Goal: Task Accomplishment & Management: Use online tool/utility

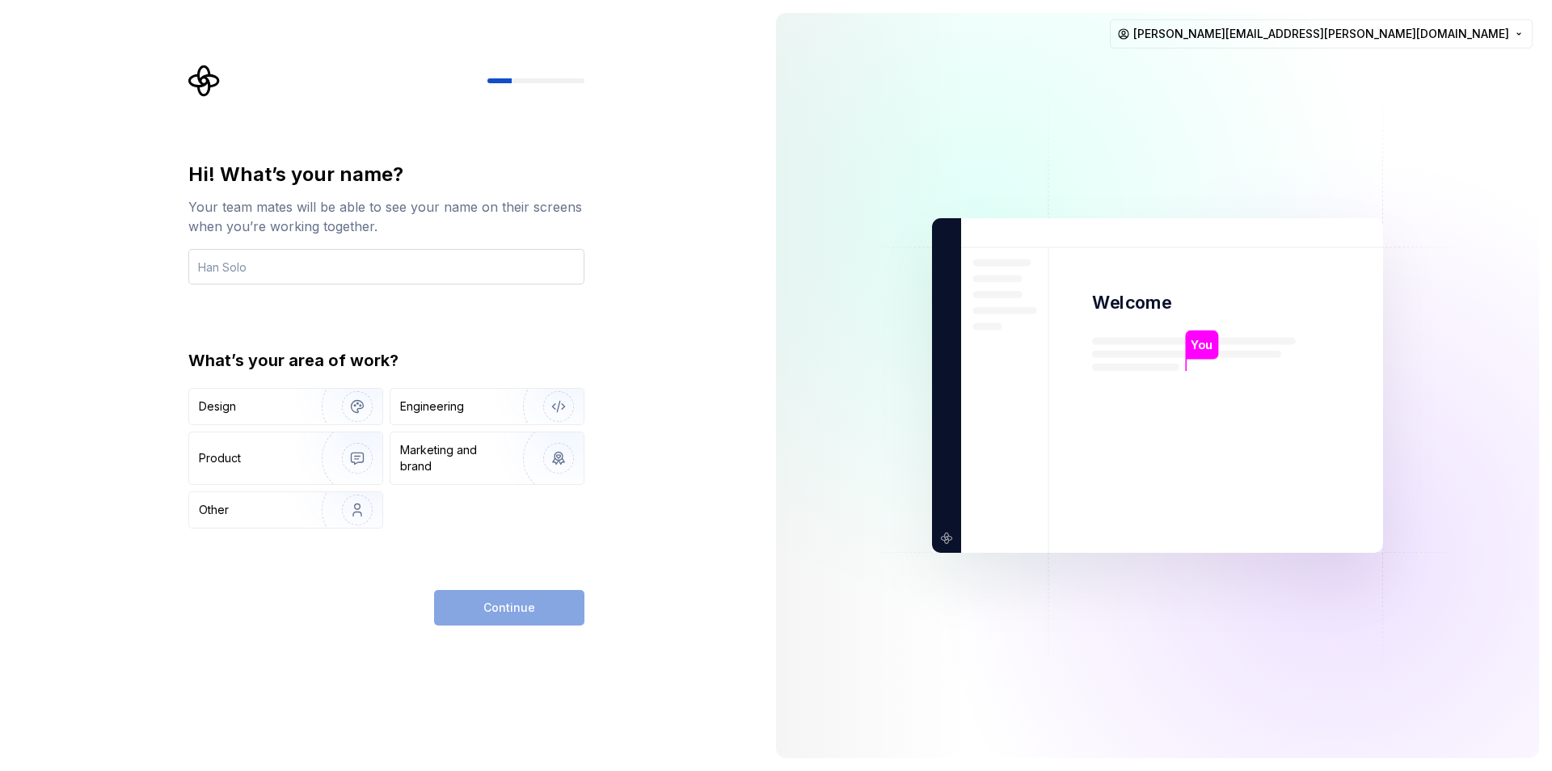
click at [335, 266] on input "text" at bounding box center [386, 267] width 396 height 36
type input "RM"
click at [450, 406] on div "Engineering" at bounding box center [432, 407] width 64 height 16
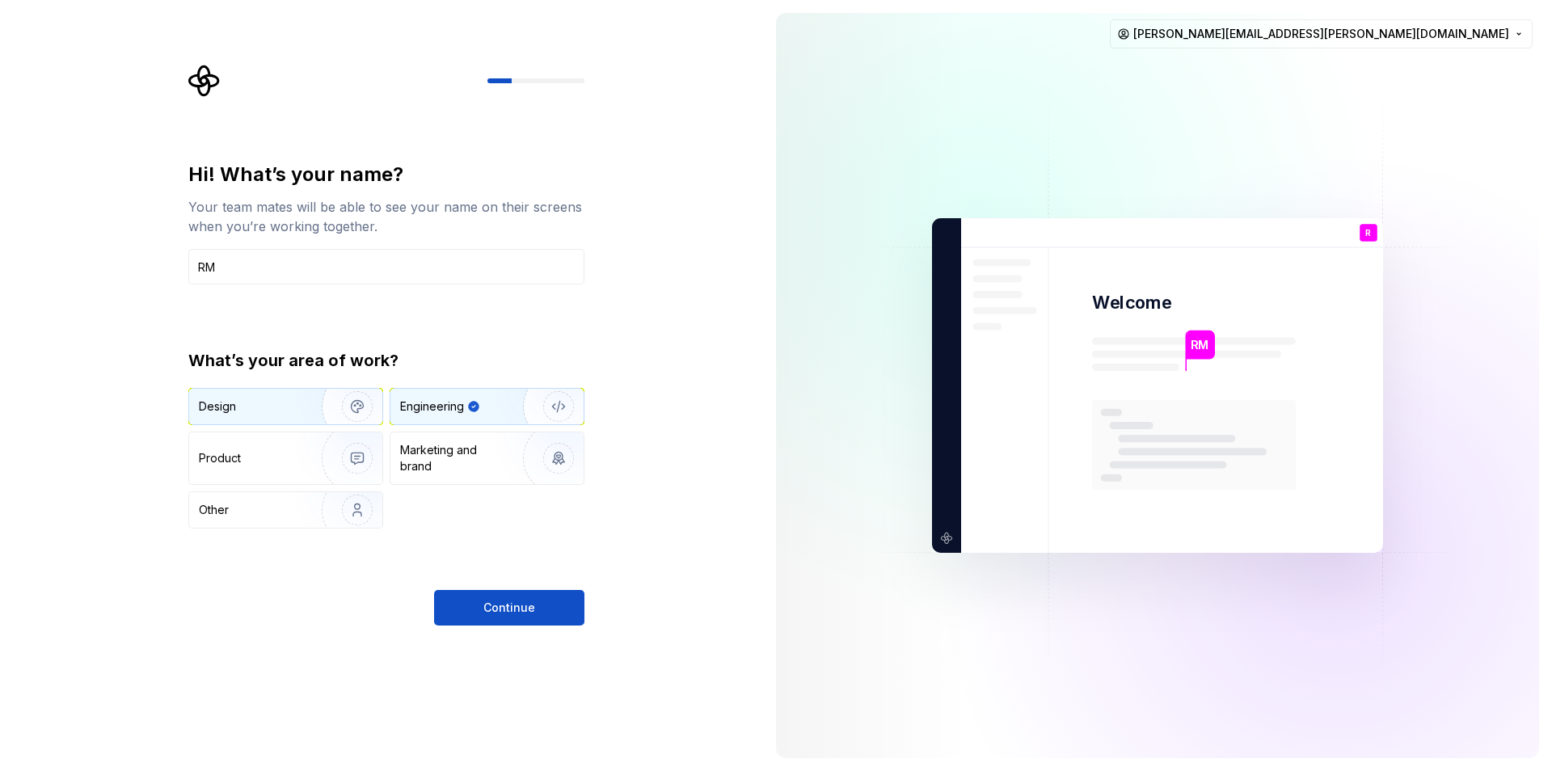
click at [337, 417] on img "button" at bounding box center [346, 406] width 103 height 108
click at [439, 410] on div "Engineering" at bounding box center [432, 407] width 64 height 16
click at [292, 411] on div "Design" at bounding box center [250, 407] width 102 height 16
click at [444, 401] on div "Engineering" at bounding box center [432, 407] width 64 height 16
click at [508, 609] on span "Continue" at bounding box center [509, 608] width 52 height 16
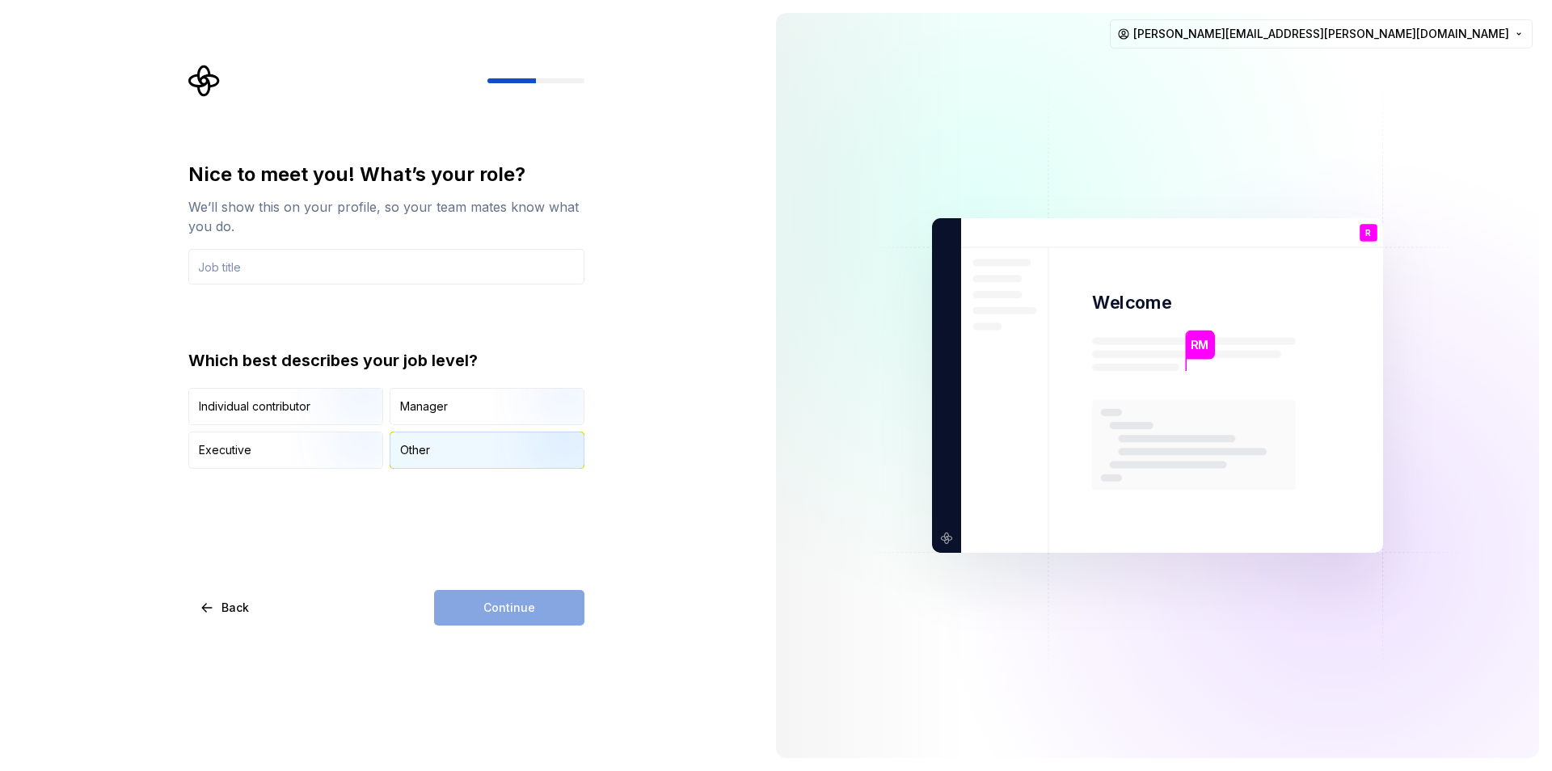
click at [436, 451] on div "Other" at bounding box center [486, 450] width 193 height 36
click at [491, 608] on div "Continue" at bounding box center [509, 608] width 150 height 36
click at [424, 404] on div "Manager" at bounding box center [424, 407] width 48 height 16
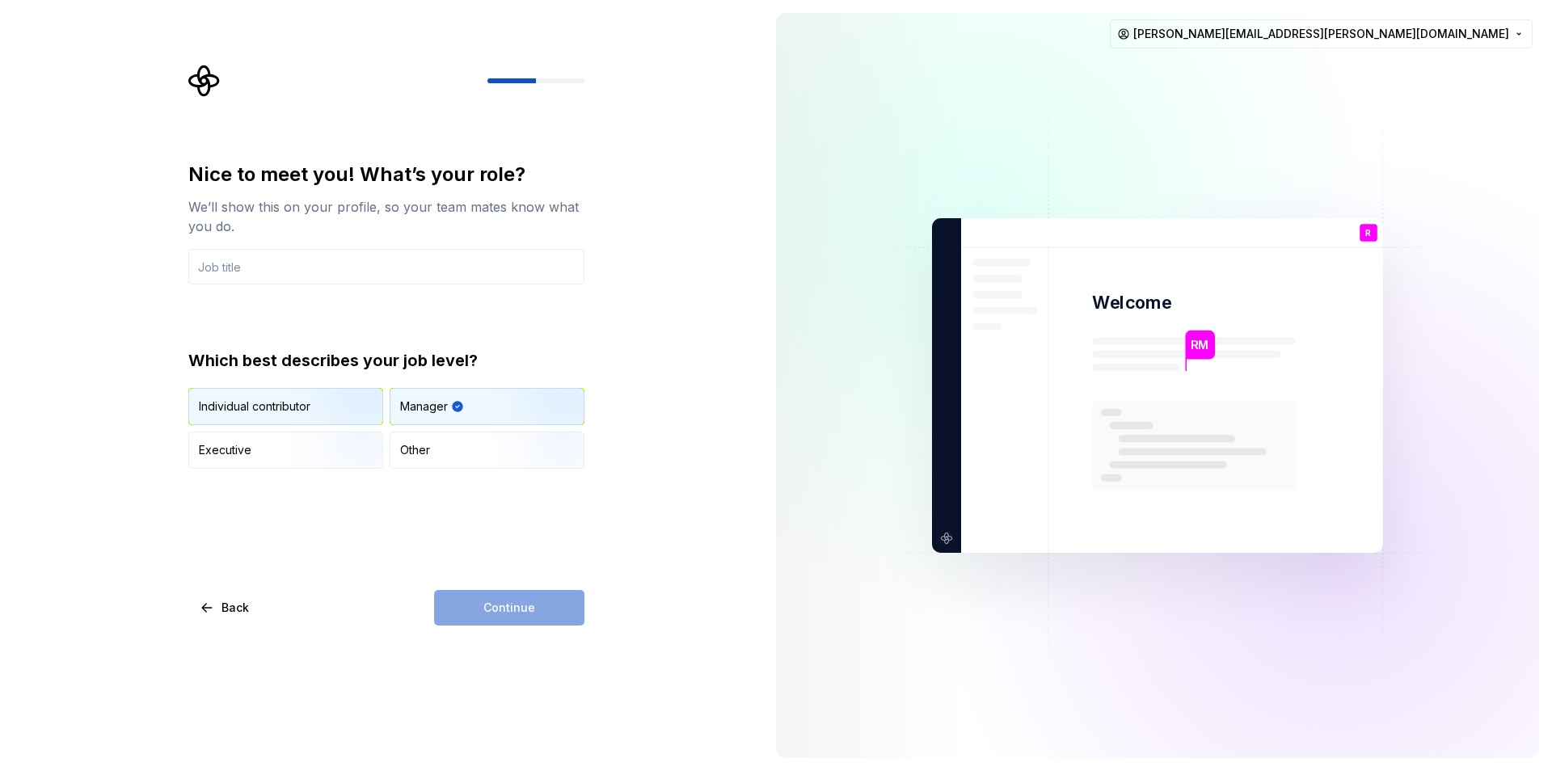
click at [247, 407] on div "Individual contributor" at bounding box center [255, 407] width 112 height 16
click at [519, 615] on div "Continue" at bounding box center [509, 608] width 150 height 36
click at [354, 433] on img "button" at bounding box center [343, 470] width 103 height 108
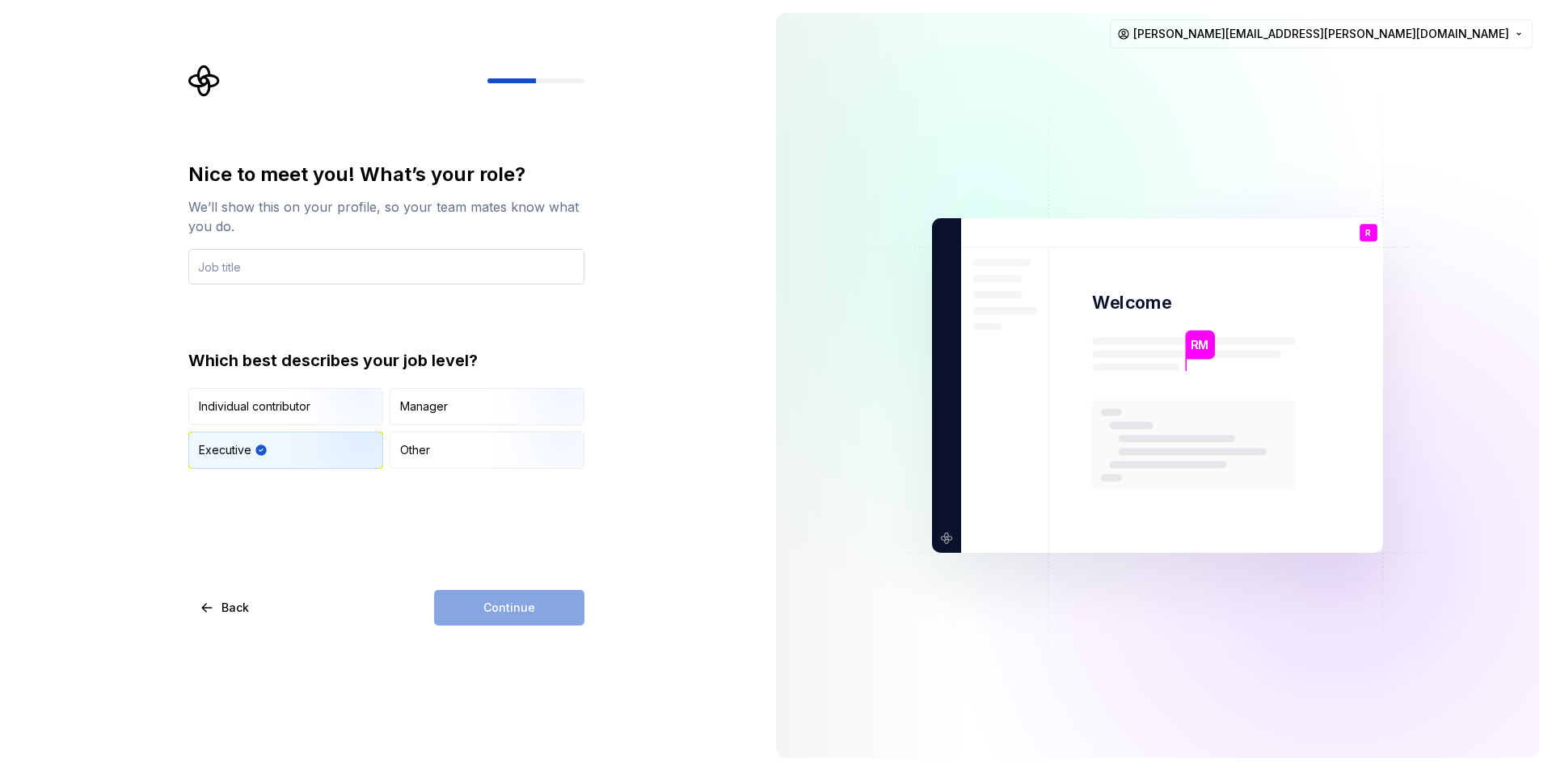
click at [302, 272] on input "text" at bounding box center [386, 267] width 396 height 36
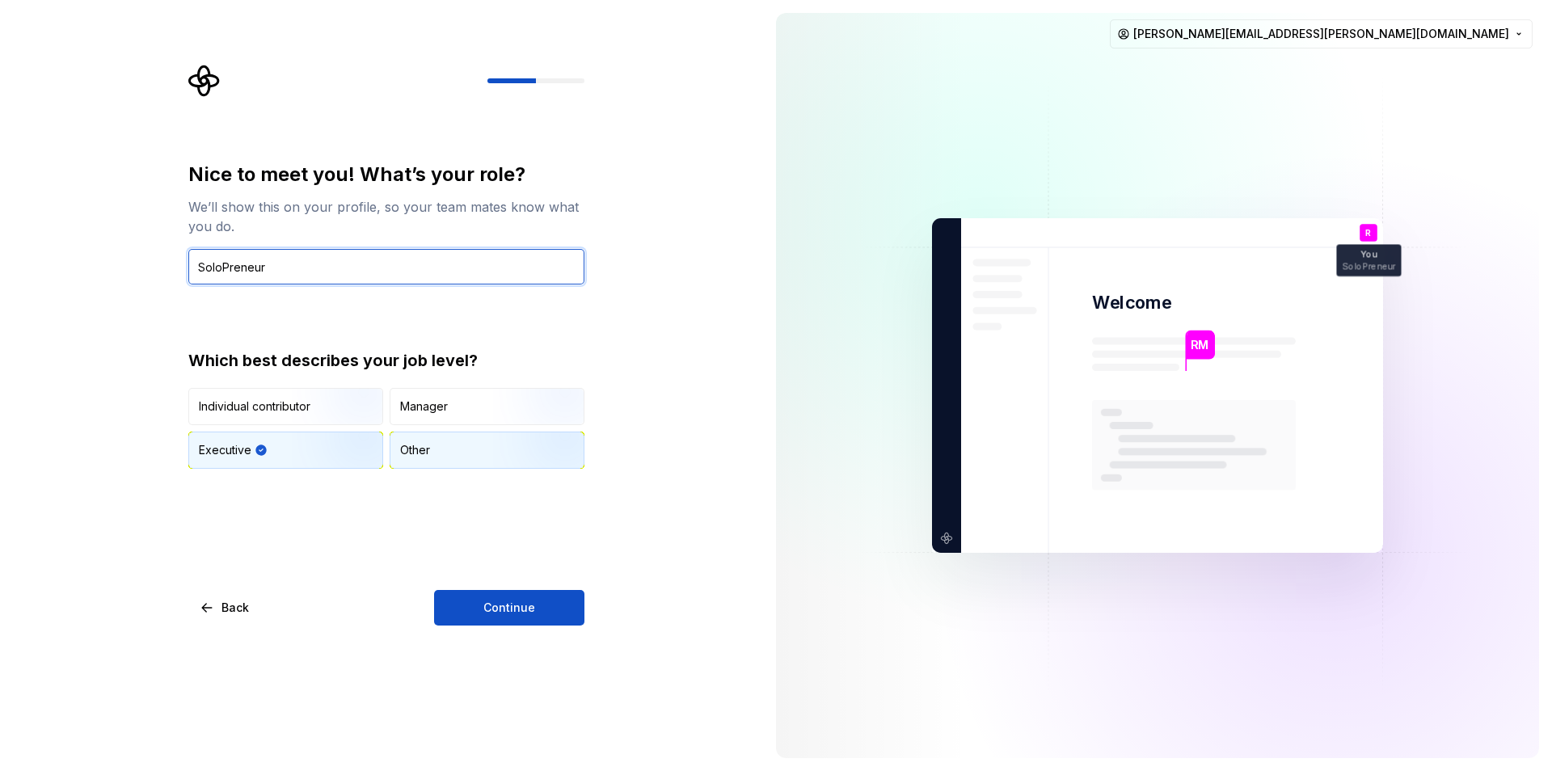
type input "SoloPreneur"
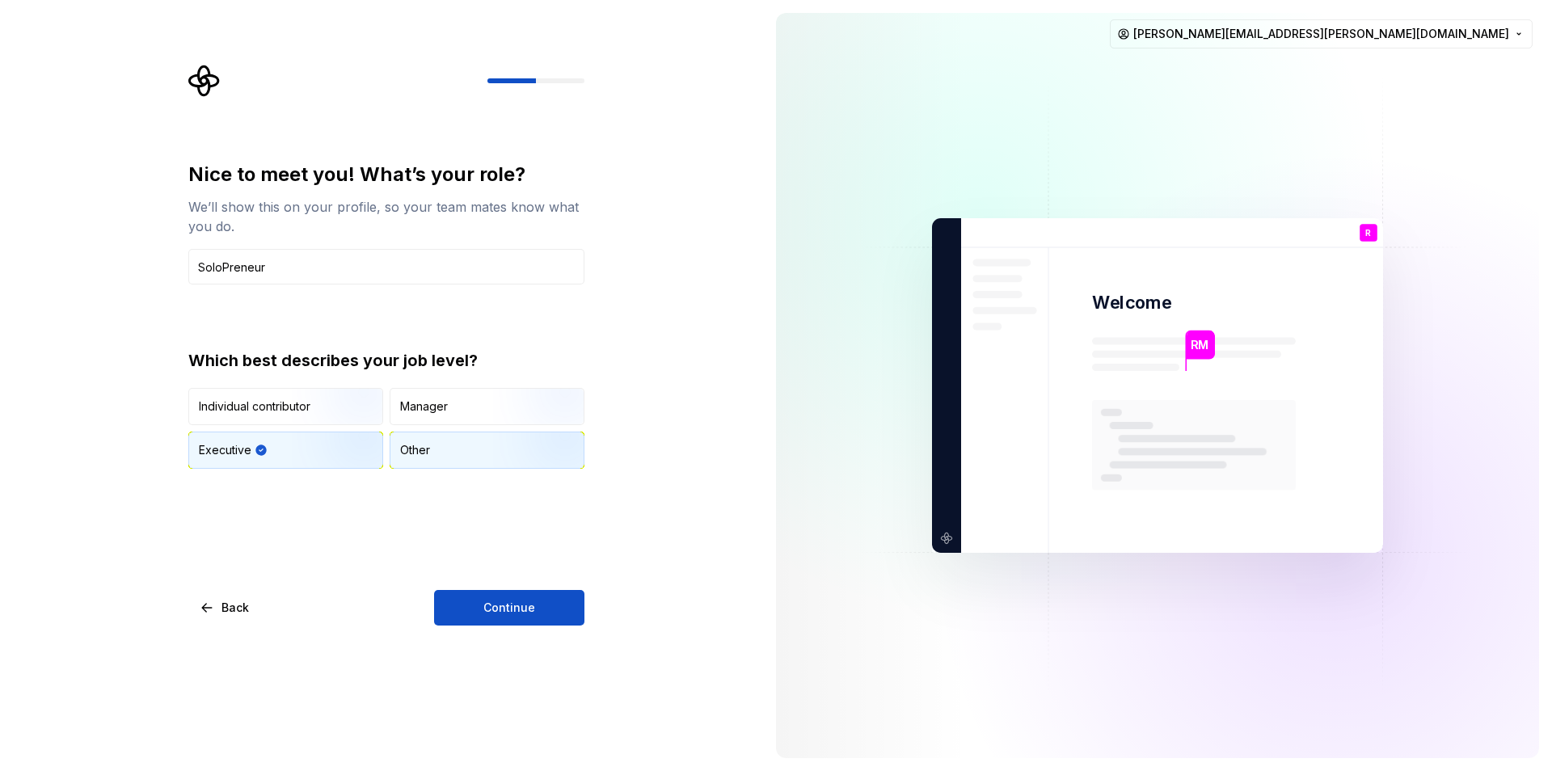
click at [457, 444] on div "Other" at bounding box center [486, 450] width 193 height 36
click at [458, 608] on button "Continue" at bounding box center [509, 608] width 150 height 36
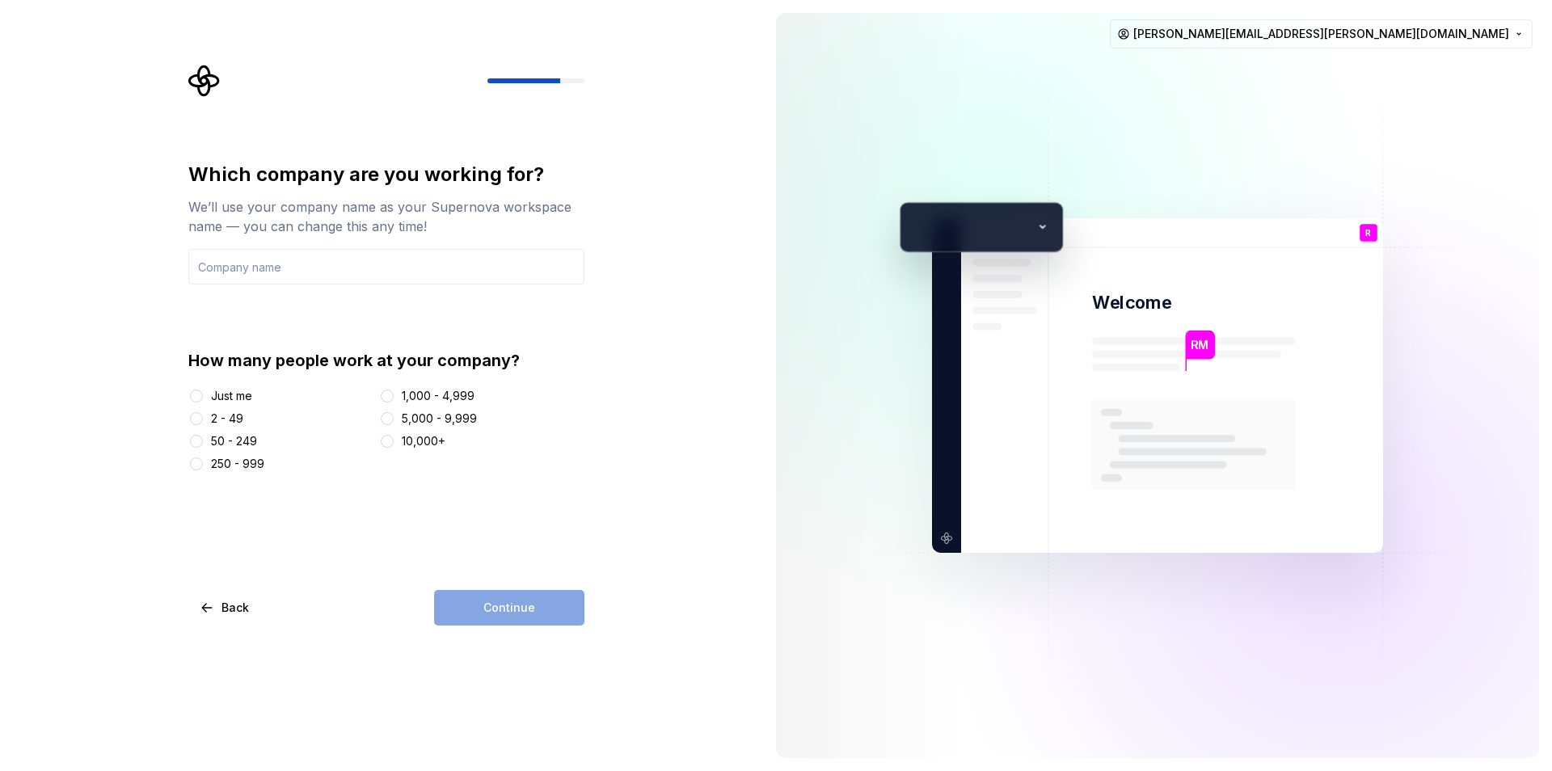
click at [205, 397] on div "Just me" at bounding box center [280, 396] width 184 height 16
click at [201, 395] on button "Just me" at bounding box center [196, 396] width 13 height 13
click at [382, 275] on input "text" at bounding box center [386, 267] width 396 height 36
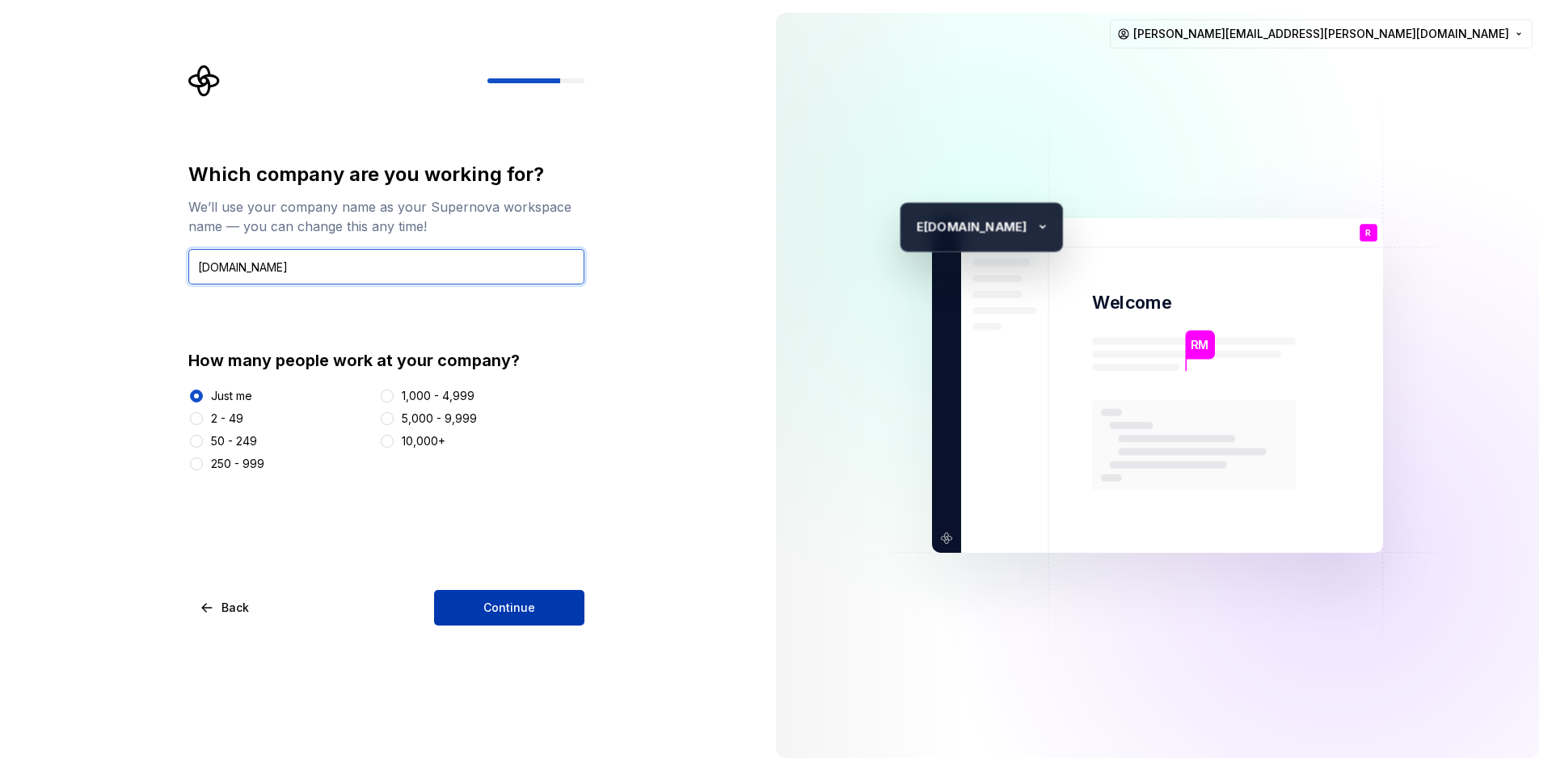
type input "[DOMAIN_NAME]"
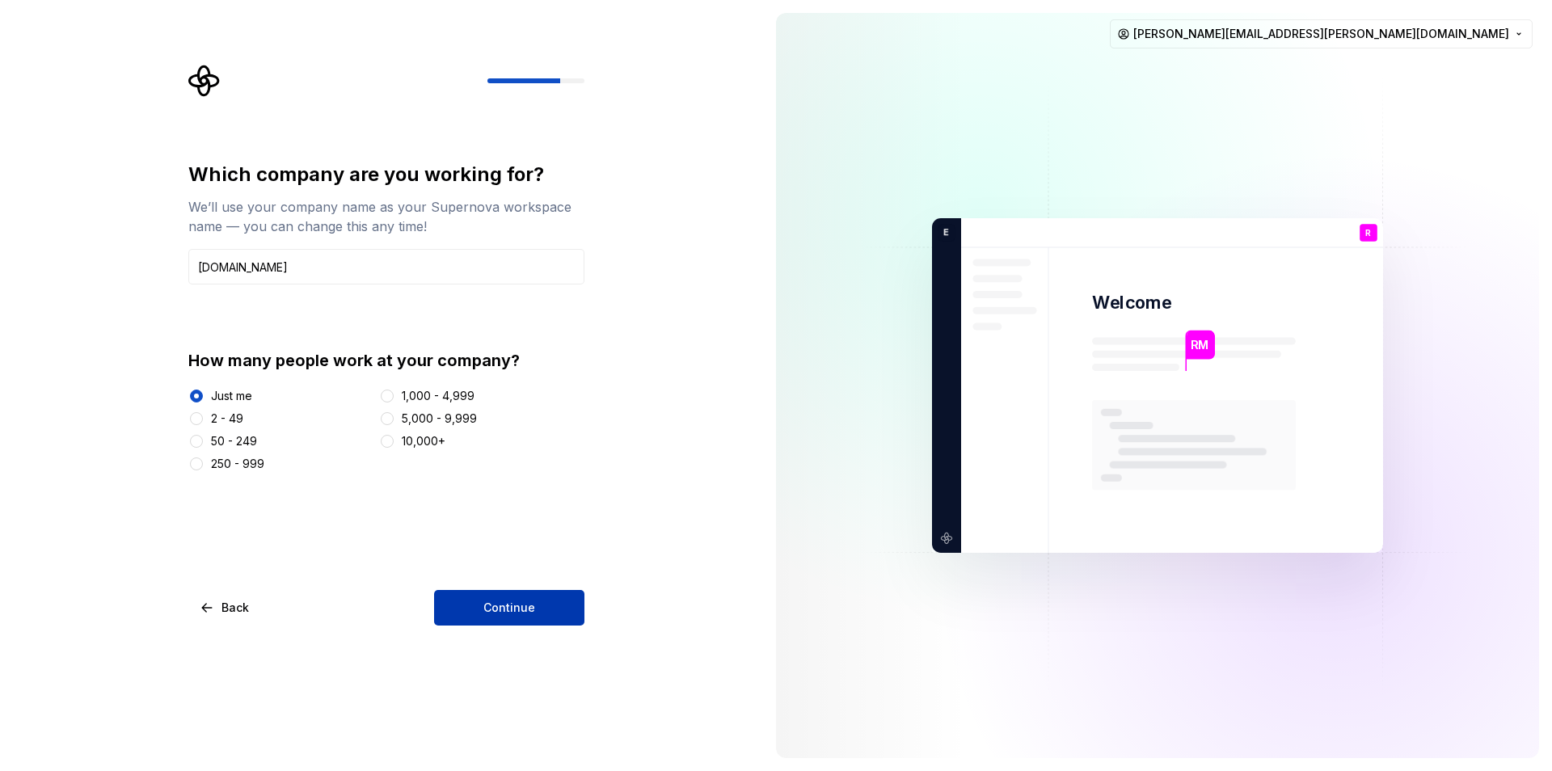
click at [545, 601] on button "Continue" at bounding box center [509, 608] width 150 height 36
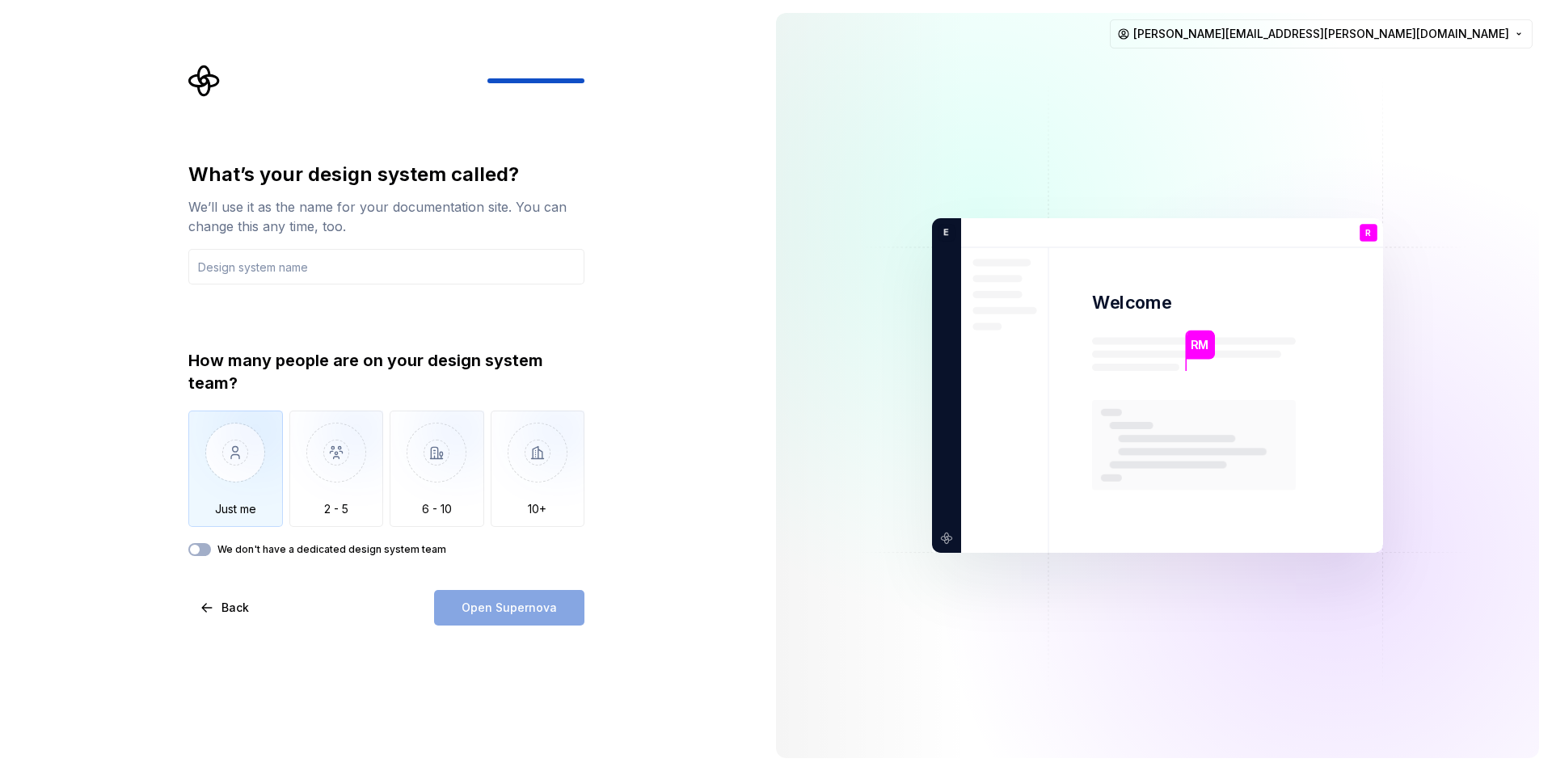
click at [237, 498] on img "button" at bounding box center [235, 465] width 95 height 108
click at [302, 269] on input "text" at bounding box center [386, 267] width 396 height 36
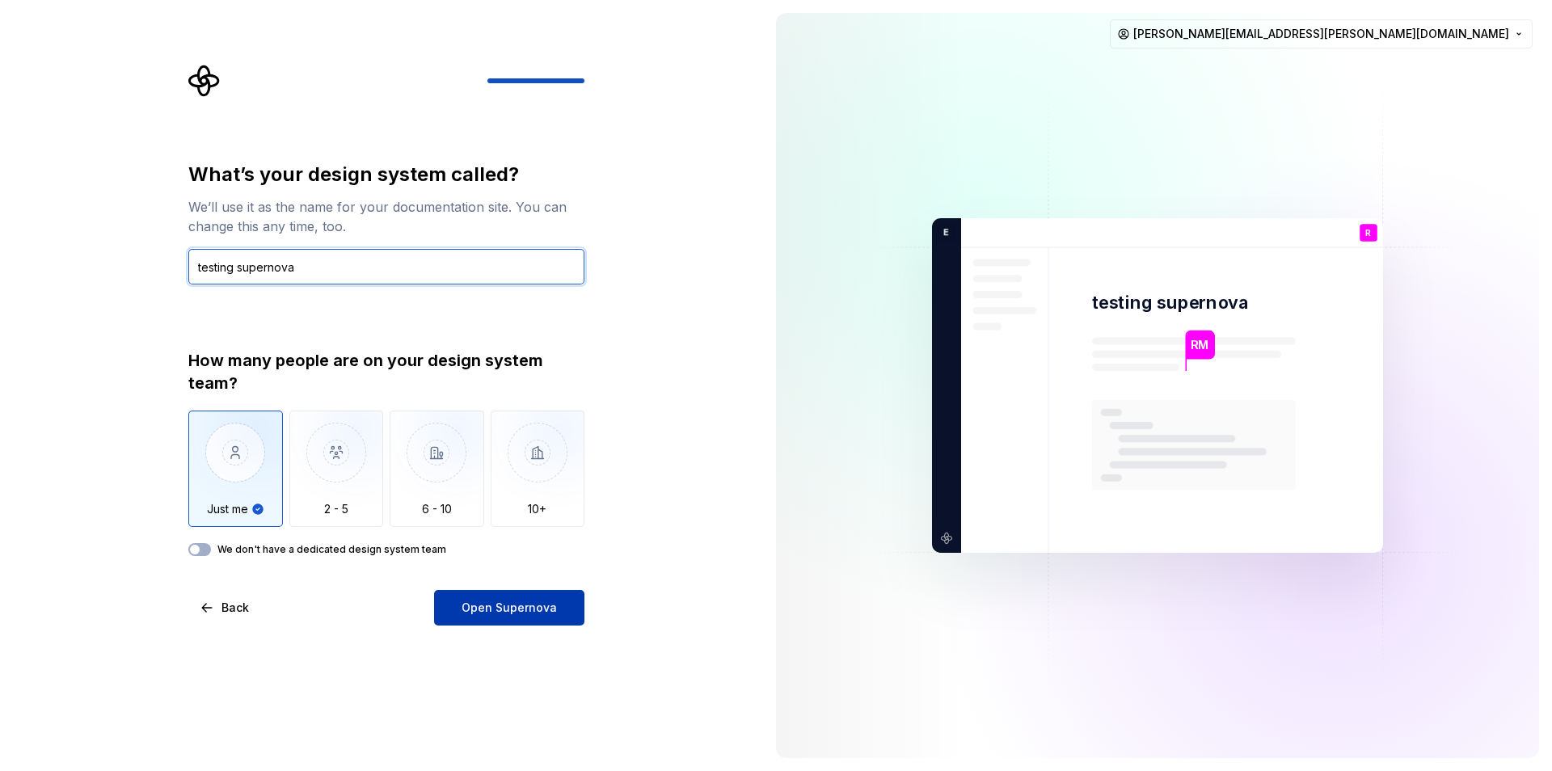
type input "testing supernova"
click at [474, 611] on span "Open Supernova" at bounding box center [509, 608] width 95 height 16
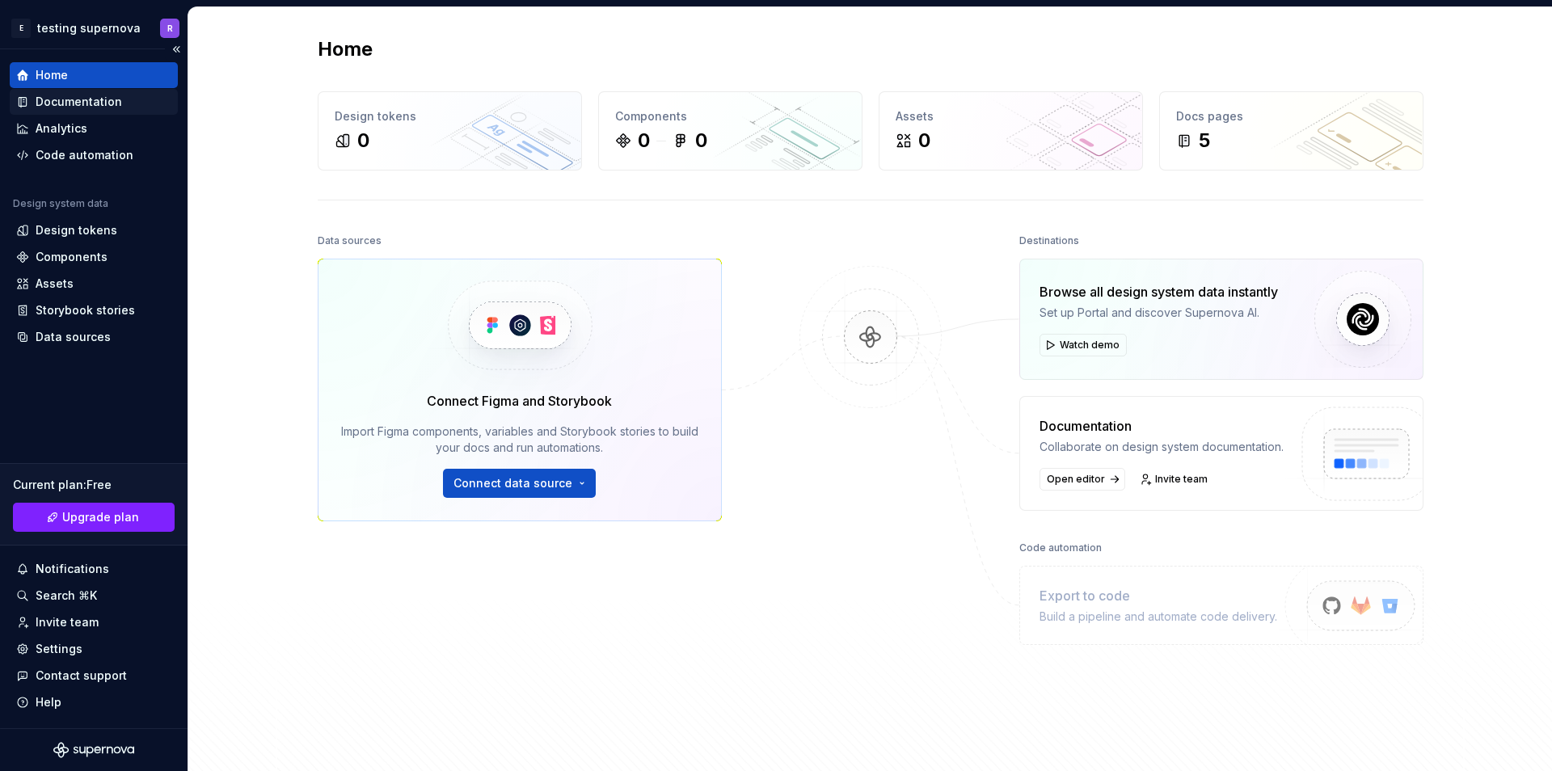
click at [72, 102] on div "Documentation" at bounding box center [79, 102] width 86 height 16
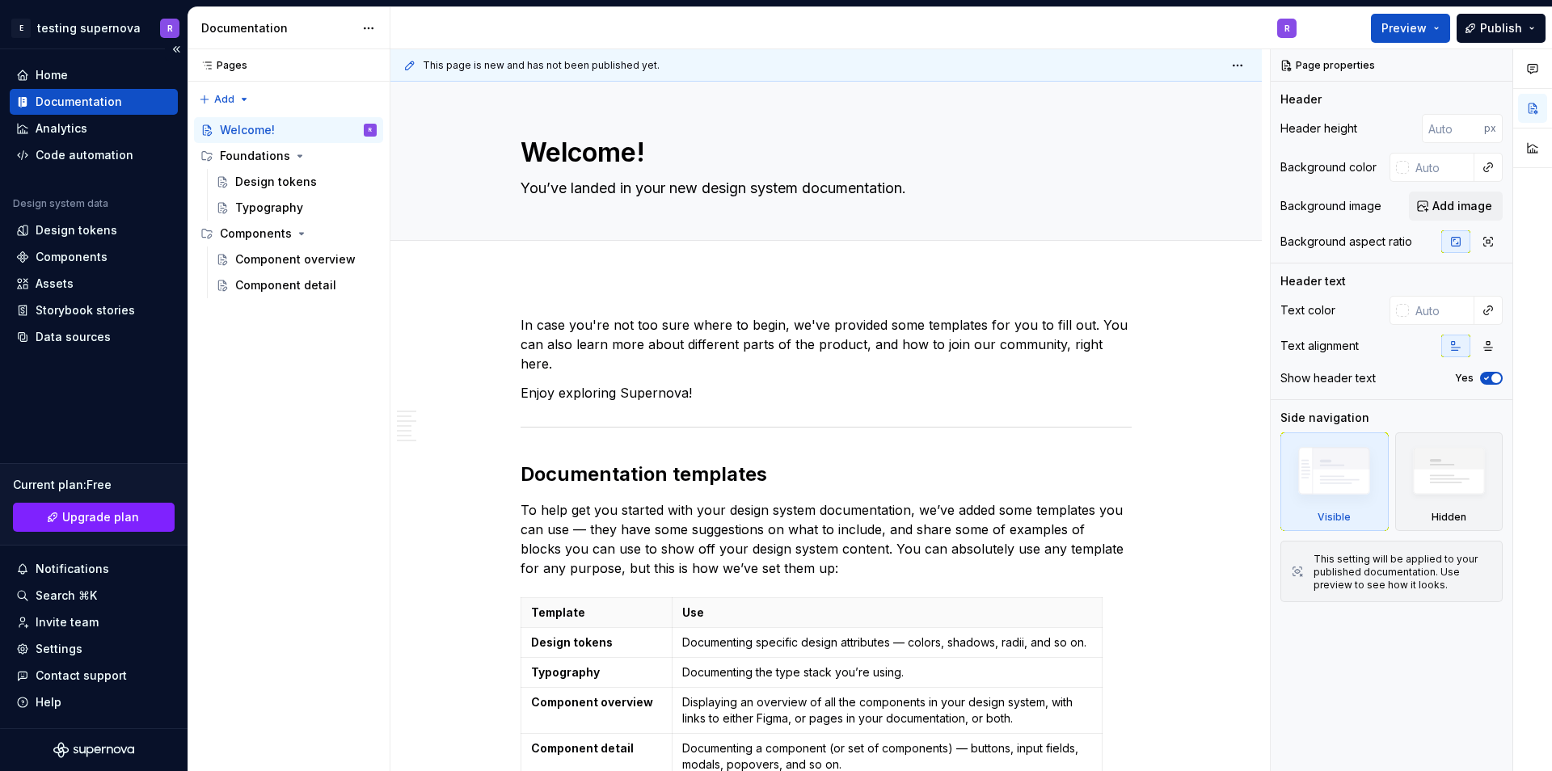
type textarea "*"
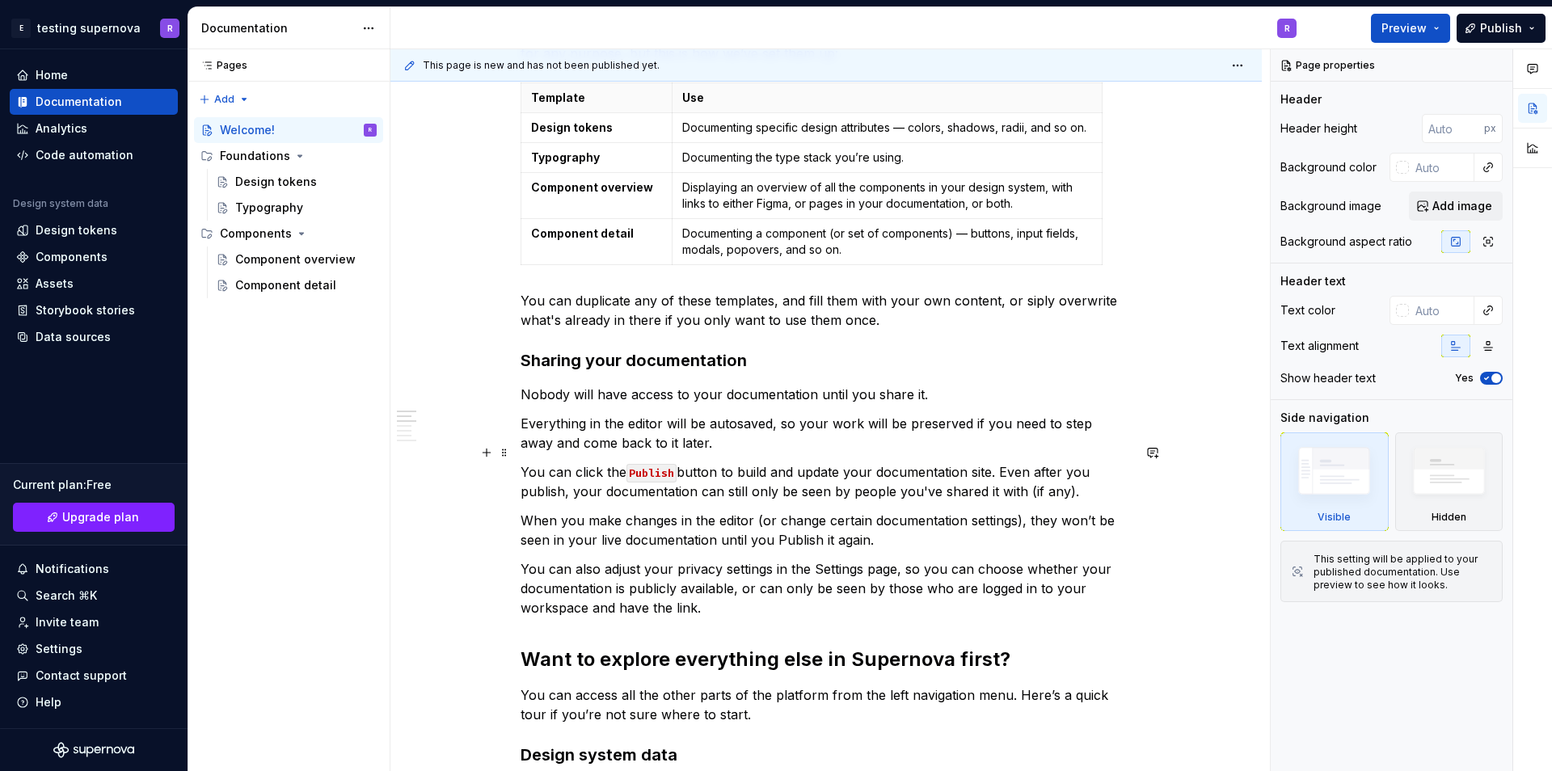
scroll to position [388, 0]
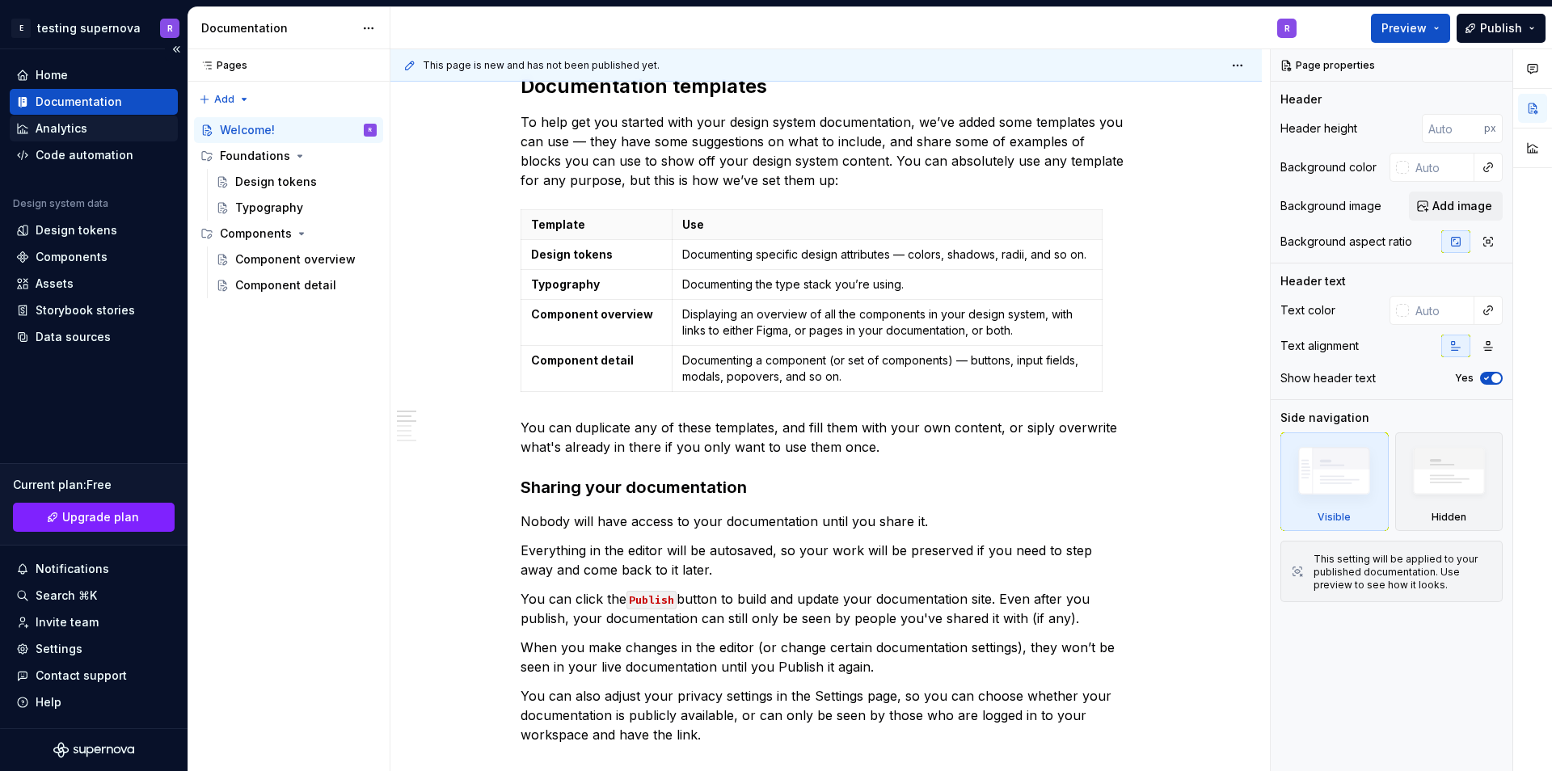
click at [56, 122] on div "Analytics" at bounding box center [62, 128] width 52 height 16
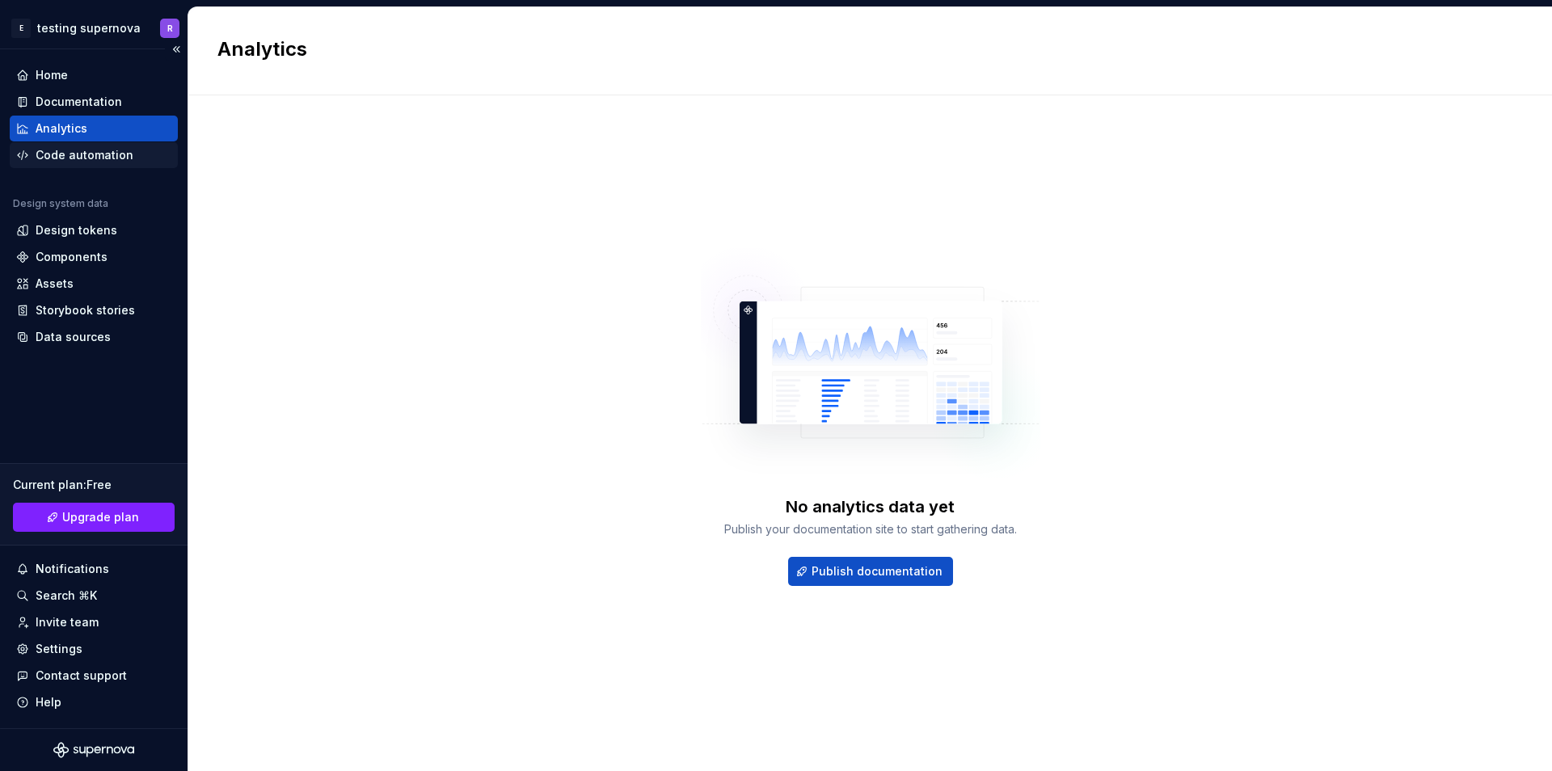
click at [108, 150] on div "Code automation" at bounding box center [85, 155] width 98 height 16
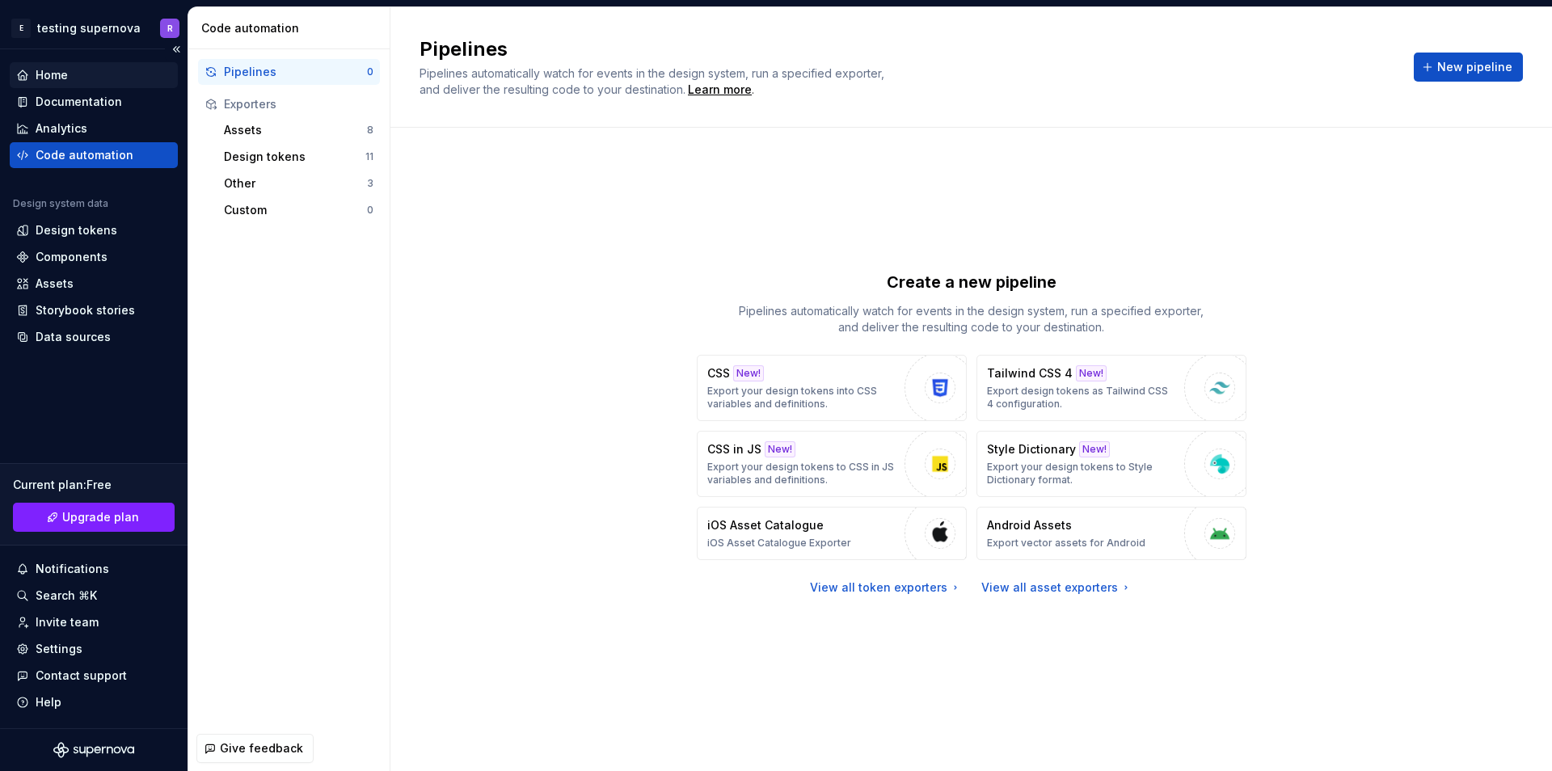
click at [82, 79] on div "Home" at bounding box center [93, 75] width 155 height 16
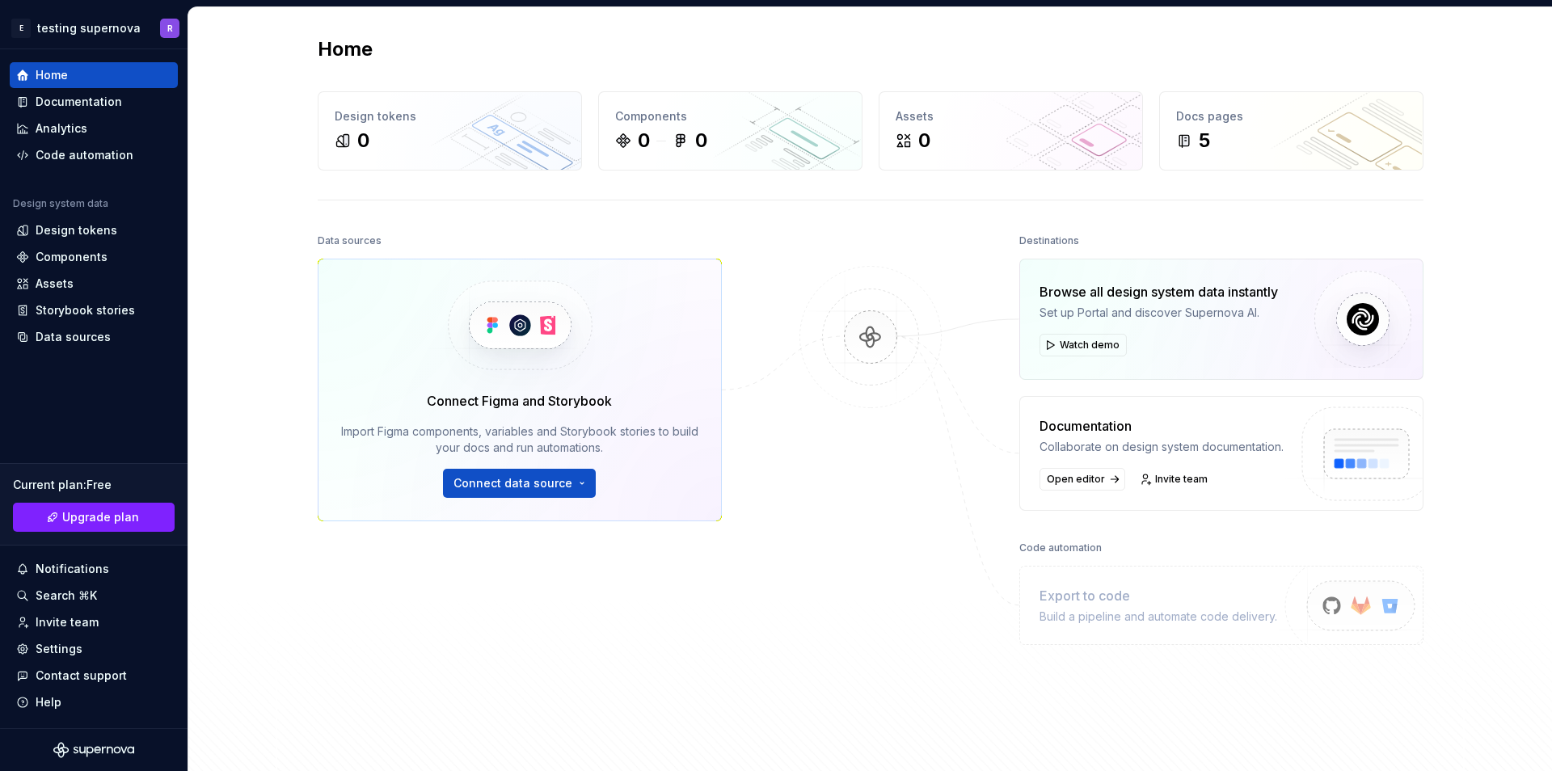
click at [263, 452] on div "Home Design tokens 0 Components 0 0 Assets 0 Docs pages 5 Data sources Connect …" at bounding box center [870, 396] width 1364 height 779
click at [384, 137] on div "0" at bounding box center [450, 141] width 230 height 26
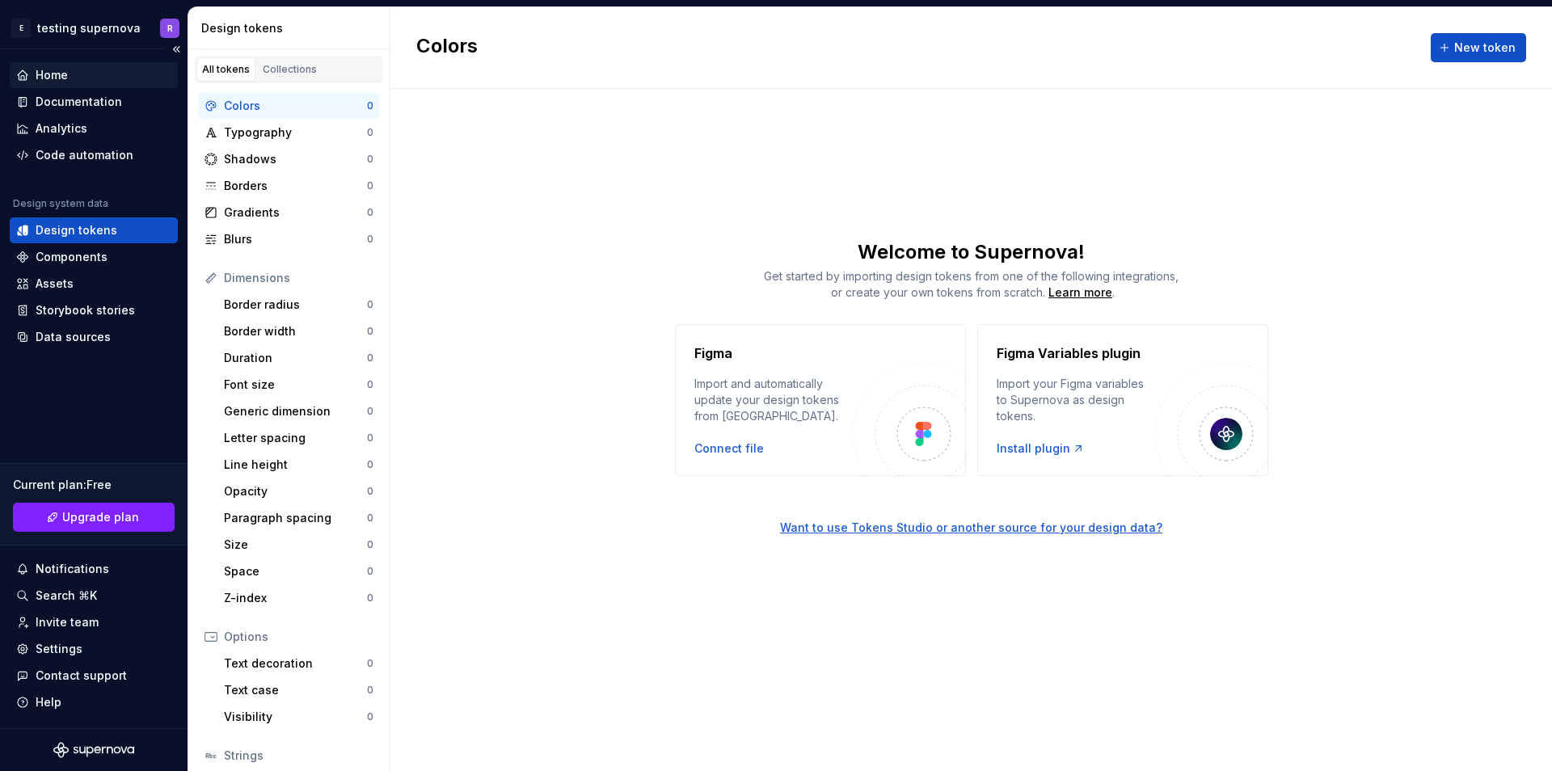
click at [59, 77] on div "Home" at bounding box center [52, 75] width 32 height 16
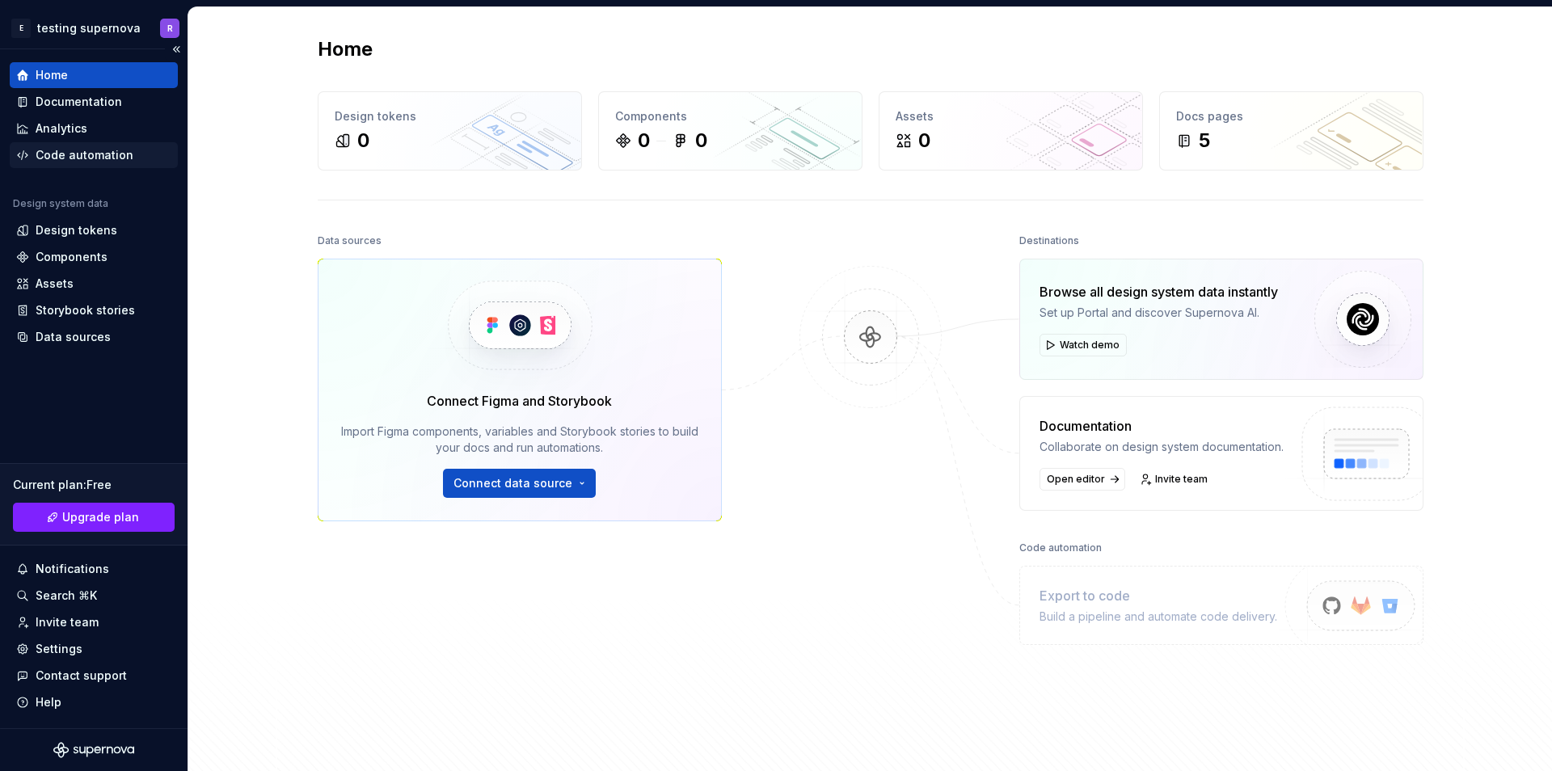
click at [59, 150] on div "Code automation" at bounding box center [85, 155] width 98 height 16
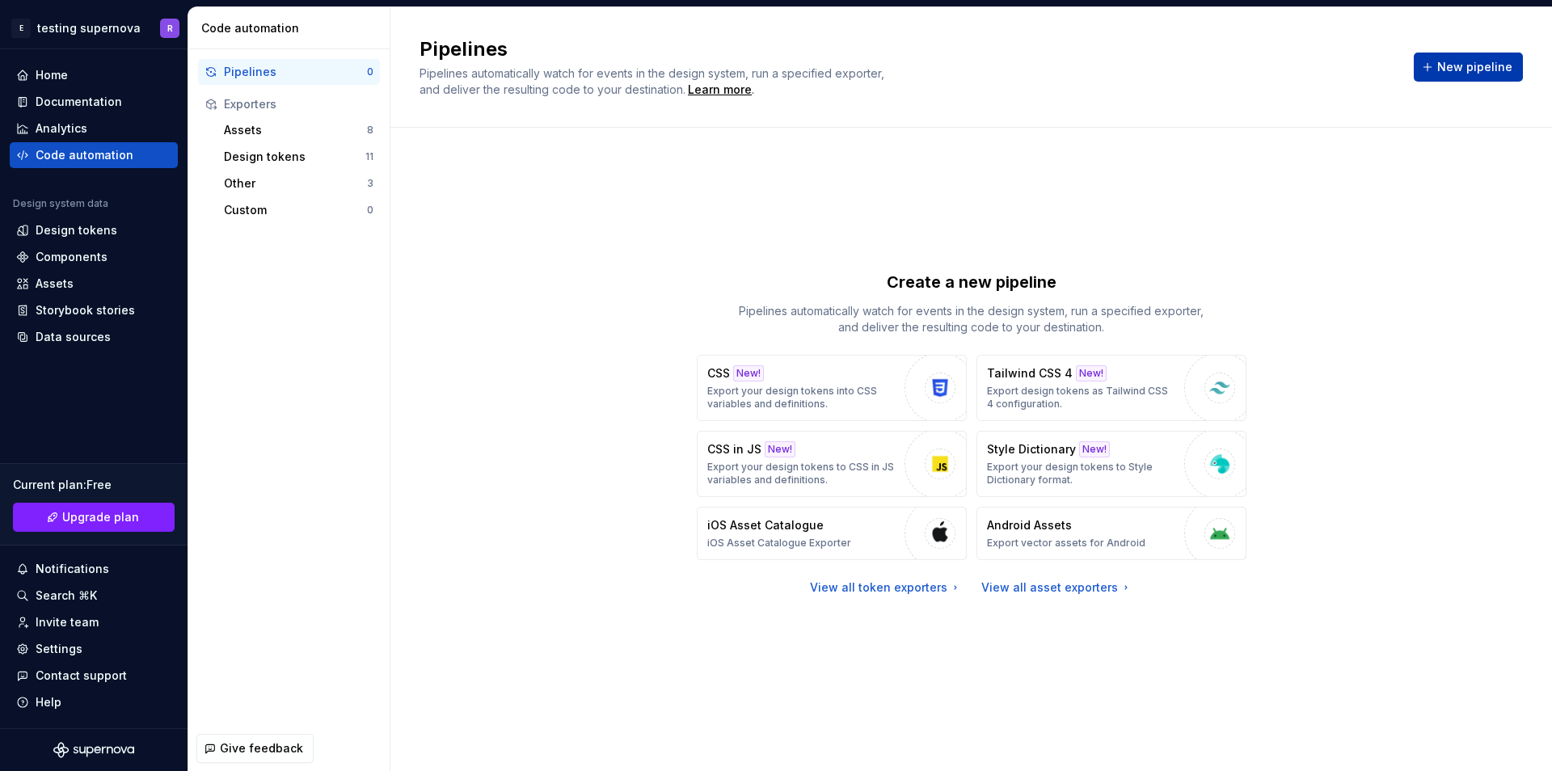
click at [1436, 77] on button "New pipeline" at bounding box center [1468, 67] width 109 height 29
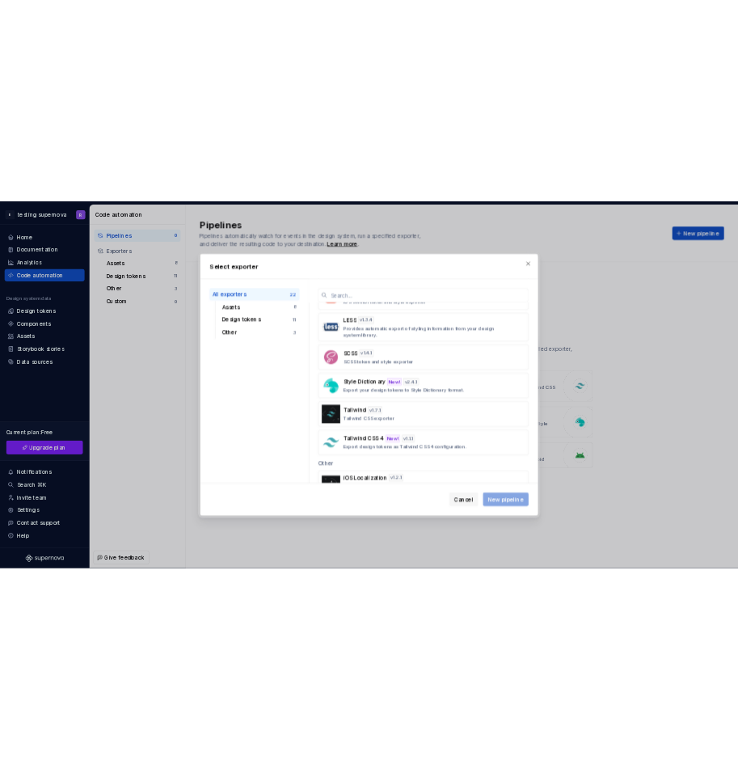
scroll to position [1052, 0]
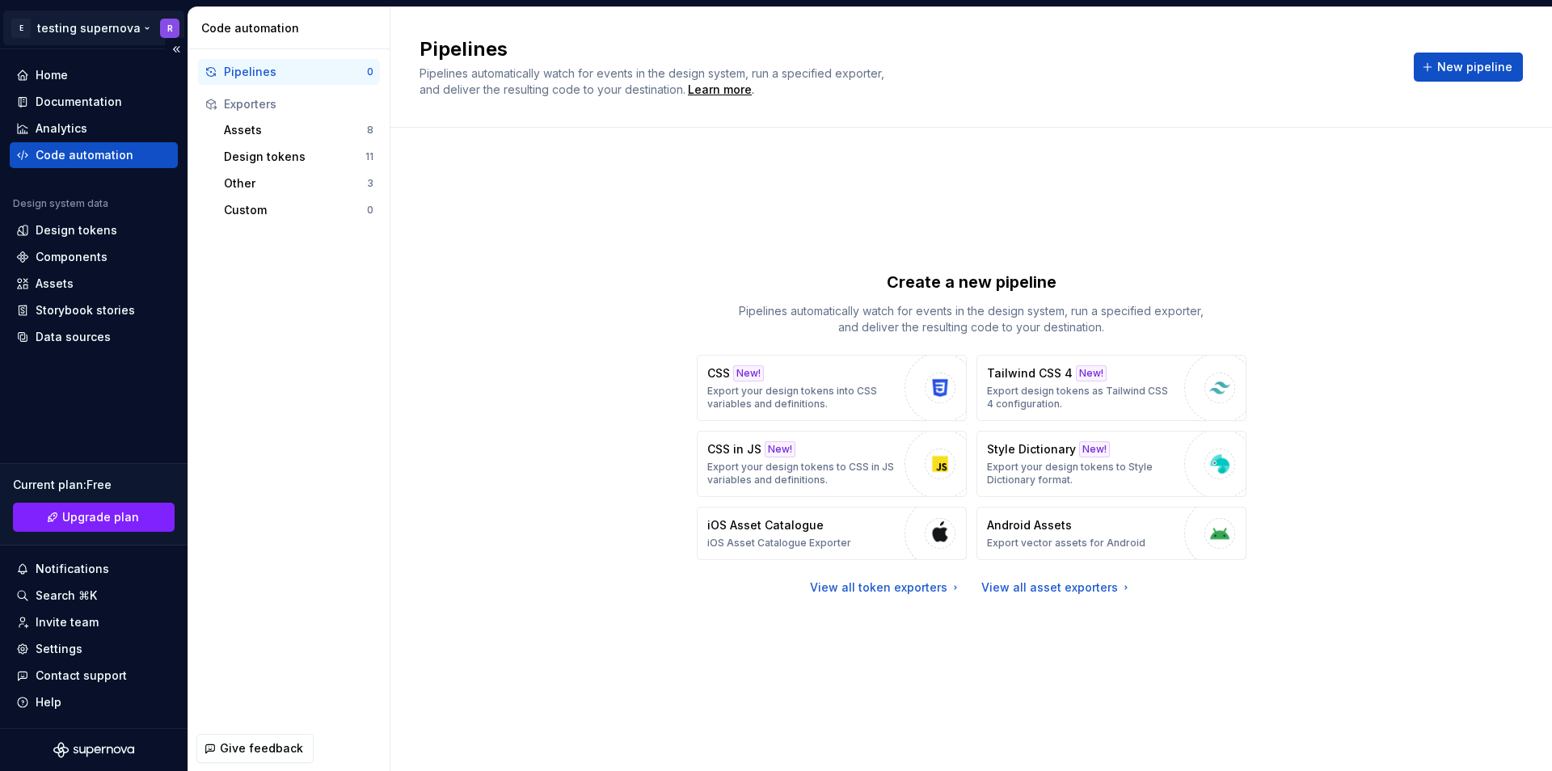
click at [41, 24] on html "E testing supernova R Home Documentation Analytics Code automation Design syste…" at bounding box center [776, 385] width 1552 height 771
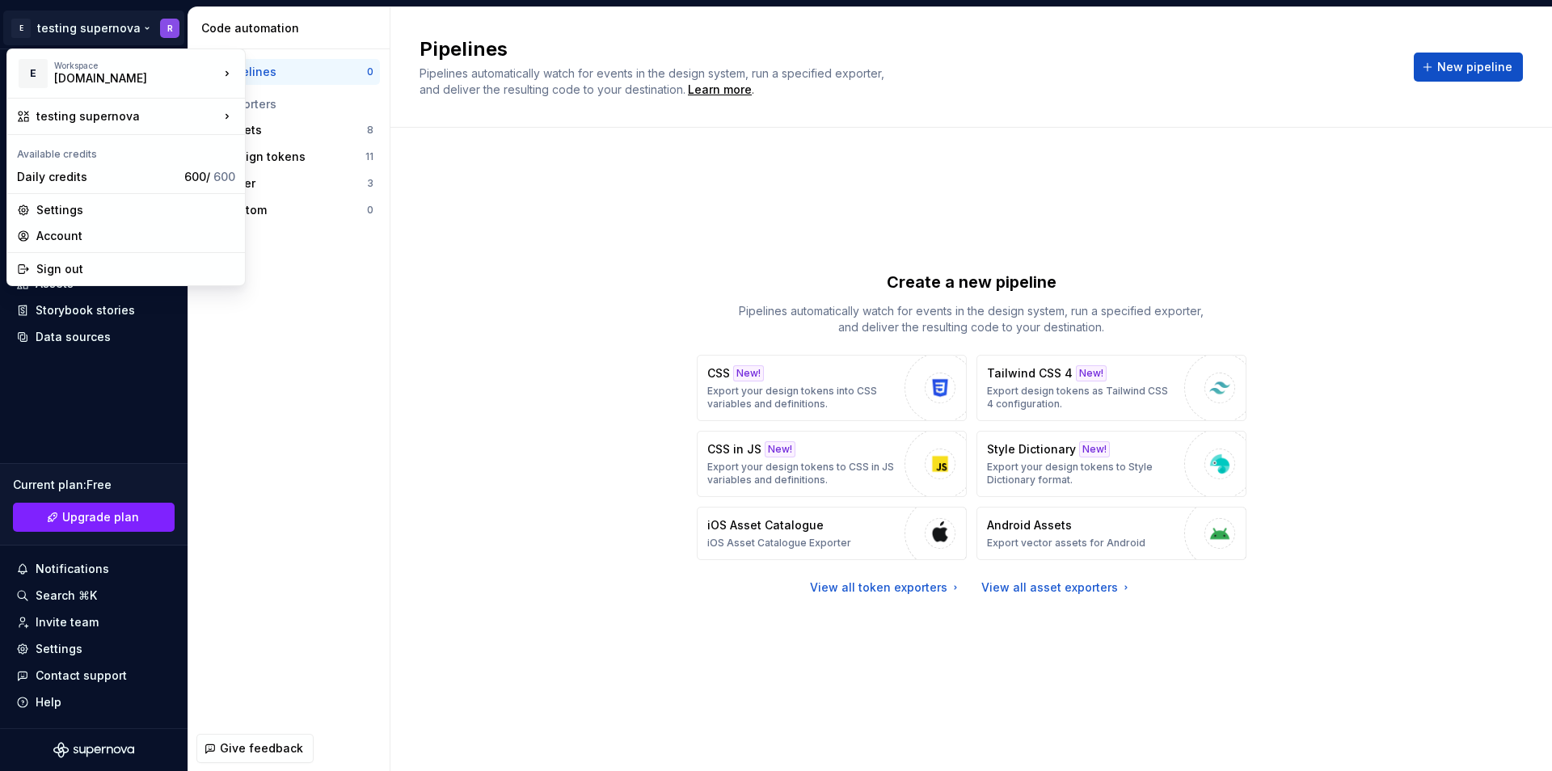
click at [349, 431] on html "E testing supernova R Home Documentation Analytics Code automation Design syste…" at bounding box center [776, 385] width 1552 height 771
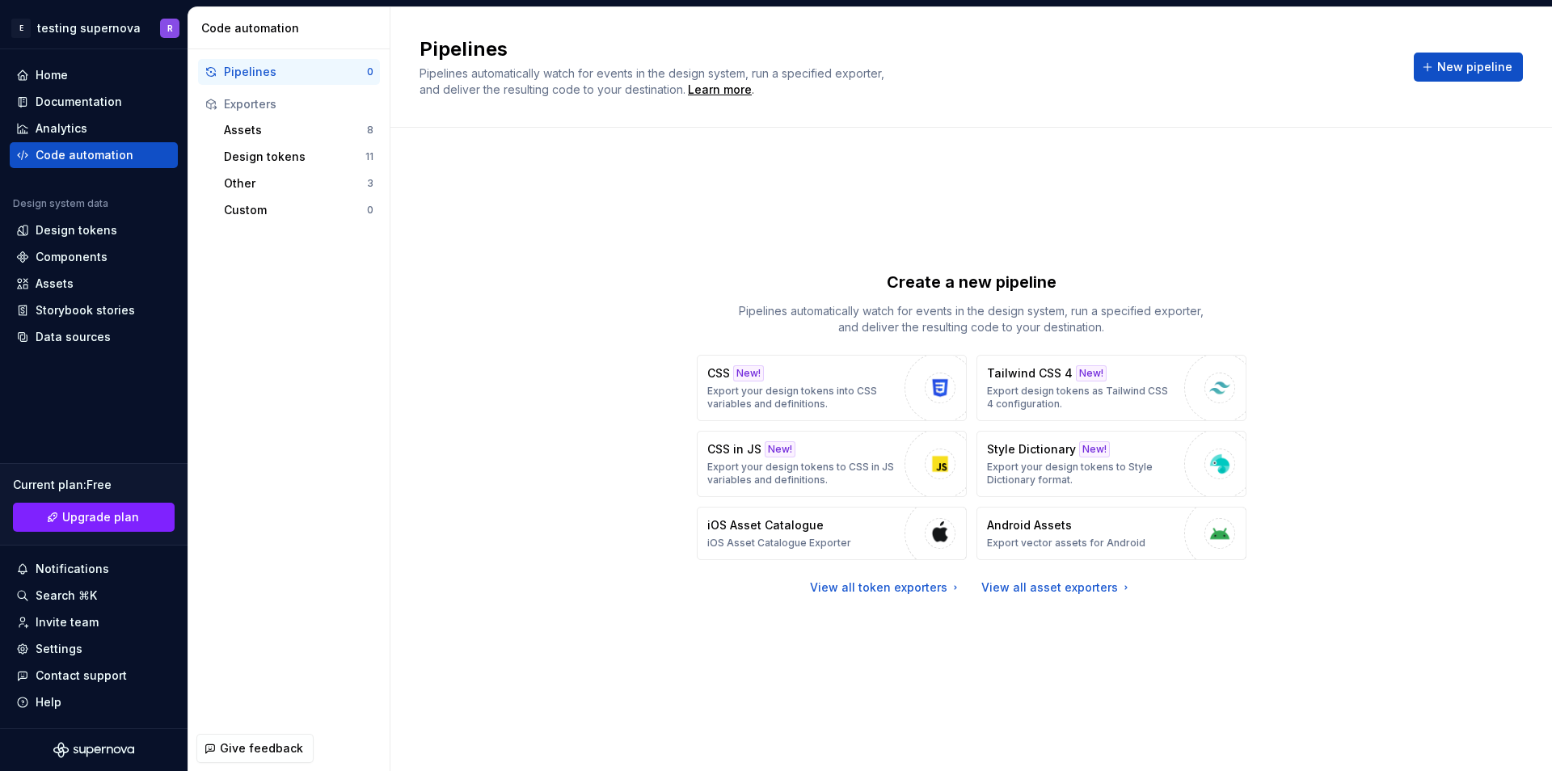
click at [469, 410] on div "Create a new pipeline Pipelines automatically watch for events in the design sy…" at bounding box center [971, 433] width 1103 height 553
click at [83, 752] on icon "Supernova Logo" at bounding box center [93, 750] width 81 height 16
